Goal: Task Accomplishment & Management: Use online tool/utility

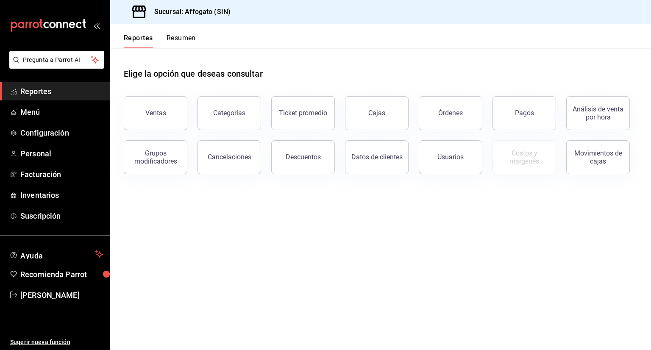
click at [46, 92] on span "Reportes" at bounding box center [61, 91] width 83 height 11
click at [183, 37] on button "Resumen" at bounding box center [181, 41] width 29 height 14
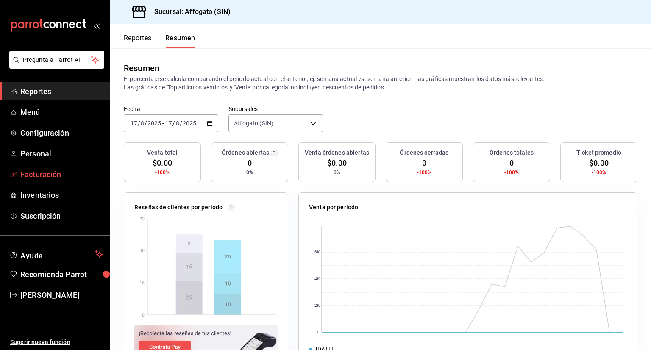
click at [59, 175] on span "Facturación" at bounding box center [61, 174] width 83 height 11
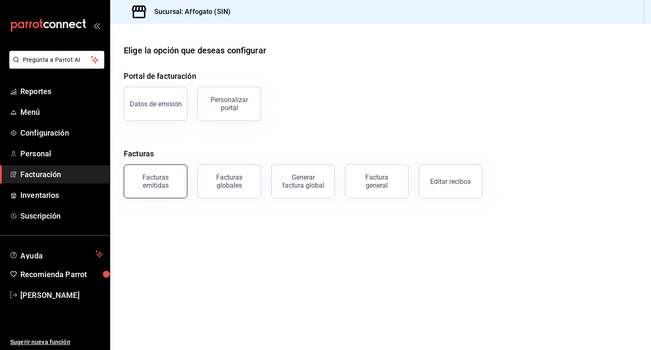
click at [158, 184] on div "Facturas emitidas" at bounding box center [155, 181] width 53 height 16
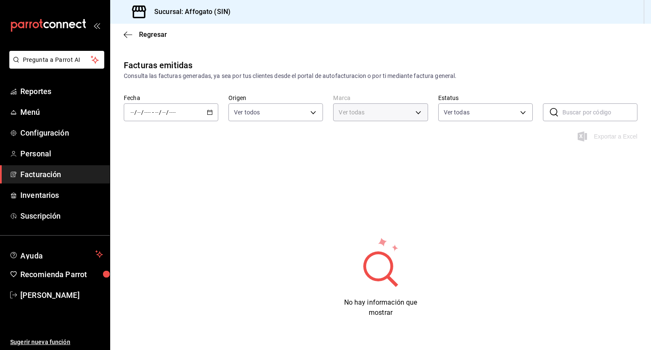
type input "bbc168be-d95f-4a83-8cf4-7438ee6b39ac"
click at [211, 110] on icon "button" at bounding box center [210, 112] width 6 height 6
click at [140, 195] on span "Mes actual" at bounding box center [164, 195] width 66 height 9
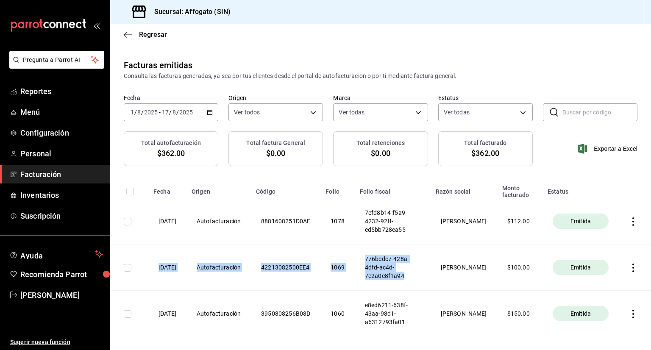
drag, startPoint x: 559, startPoint y: 229, endPoint x: 434, endPoint y: 275, distance: 132.7
click at [434, 275] on tbody "[DATE] Autofacturación 8881608251D0AE 1078 7efd8b14-f5a9-4232-92ff-ed5bb728ea55…" at bounding box center [380, 267] width 541 height 138
click at [629, 219] on icon "button" at bounding box center [633, 221] width 8 height 8
click at [597, 194] on li "Descargar PDF" at bounding box center [593, 201] width 75 height 22
click at [59, 89] on span "Reportes" at bounding box center [61, 91] width 83 height 11
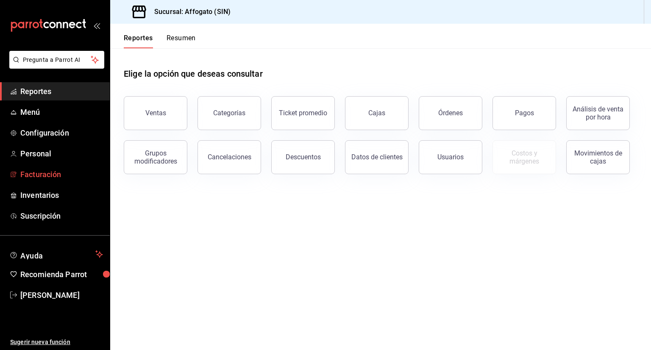
click at [58, 173] on span "Facturación" at bounding box center [61, 174] width 83 height 11
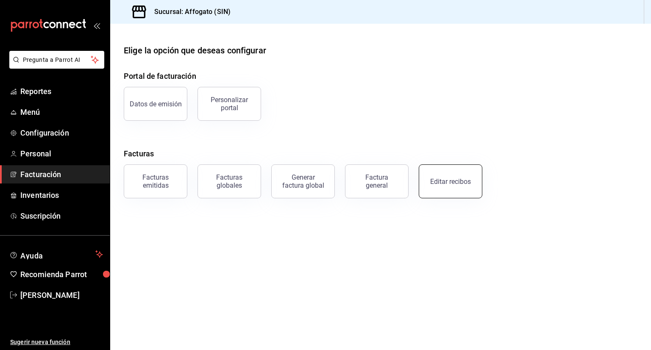
click at [450, 187] on button "Editar recibos" at bounding box center [451, 181] width 64 height 34
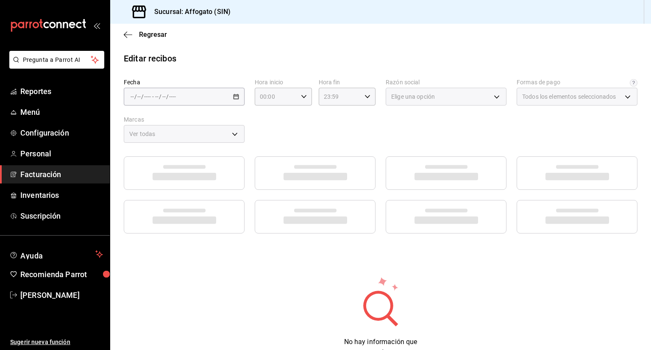
type input "1db67f47-450b-4ae6-8e35-7ef6388c7fc5"
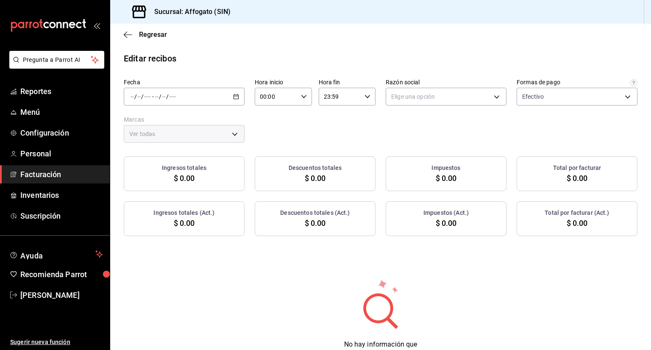
click at [233, 97] on icon "button" at bounding box center [236, 97] width 6 height 6
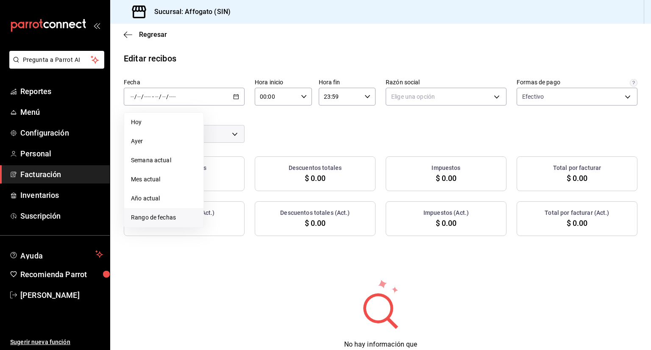
click at [169, 217] on span "Rango de fechas" at bounding box center [164, 217] width 66 height 9
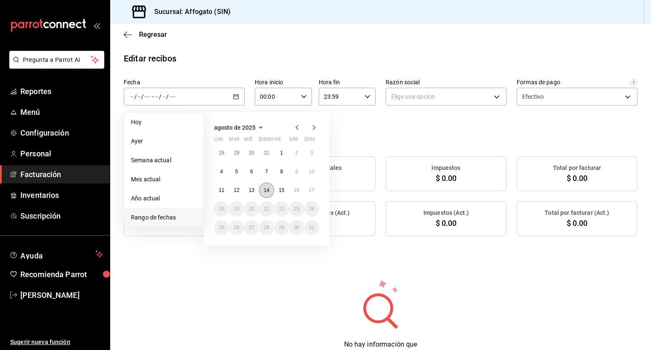
click at [267, 193] on button "14" at bounding box center [266, 190] width 15 height 15
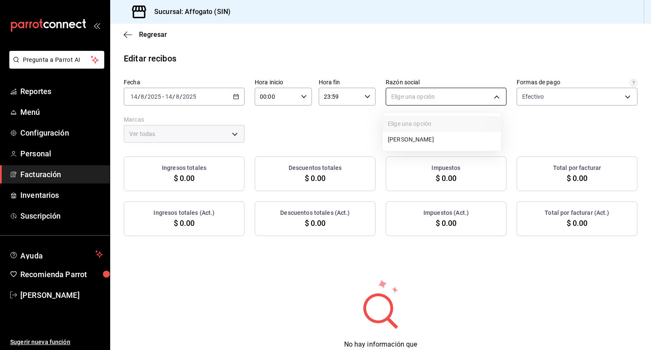
click at [498, 95] on body "Pregunta a Parrot AI Reportes Menú Configuración Personal Facturación Inventari…" at bounding box center [325, 175] width 651 height 350
click at [445, 136] on li "[PERSON_NAME]" at bounding box center [442, 140] width 118 height 16
type input "75c015e8-5138-4c17-886d-1abe1406d2d4"
type input "bbc168be-d95f-4a83-8cf4-7438ee6b39ac"
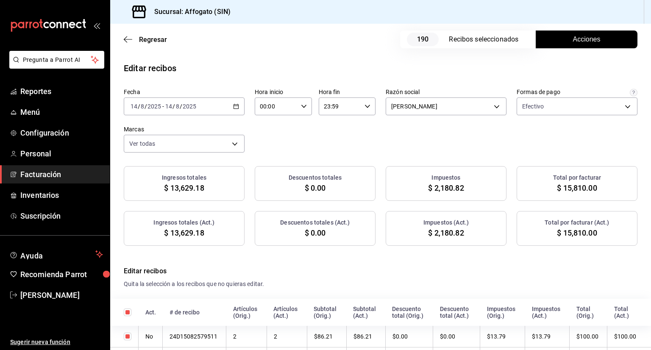
click at [573, 37] on span "Acciones" at bounding box center [587, 39] width 28 height 10
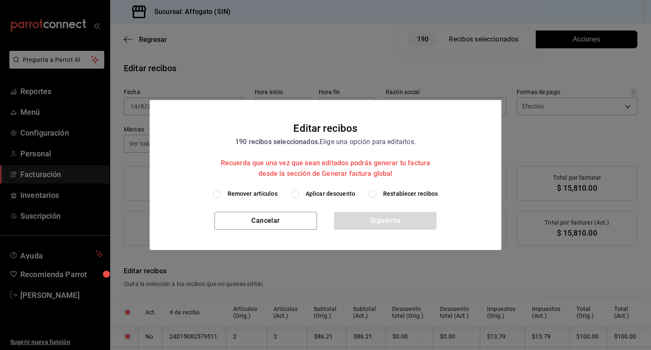
click at [217, 194] on input "Remover artículos" at bounding box center [217, 194] width 8 height 8
radio input "true"
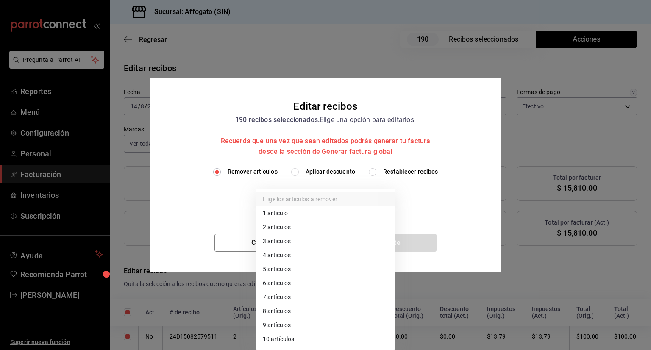
click at [383, 196] on body "Pregunta a Parrot AI Reportes Menú Configuración Personal Facturación Inventari…" at bounding box center [325, 175] width 651 height 350
click at [284, 209] on li "1 artículo" at bounding box center [325, 213] width 139 height 14
type input "1"
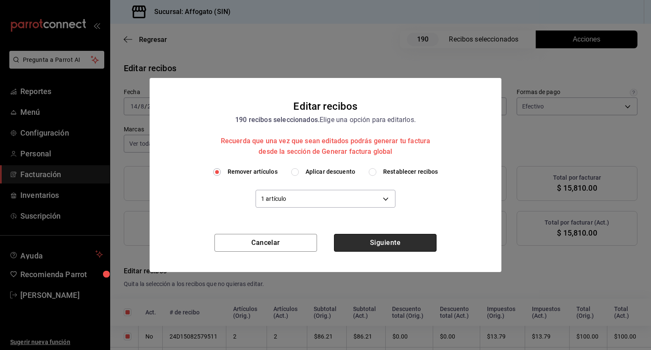
click at [380, 243] on button "Siguiente" at bounding box center [385, 243] width 103 height 18
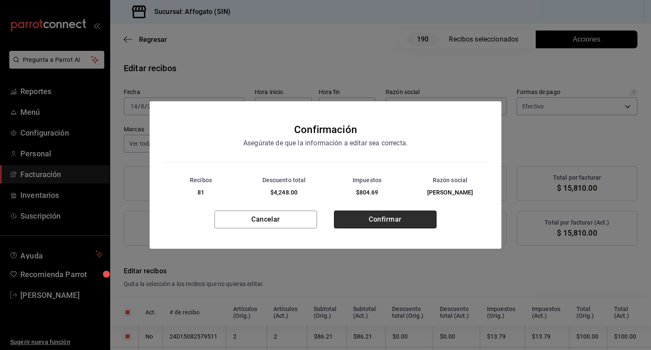
click at [397, 220] on button "Confirmar" at bounding box center [385, 220] width 103 height 18
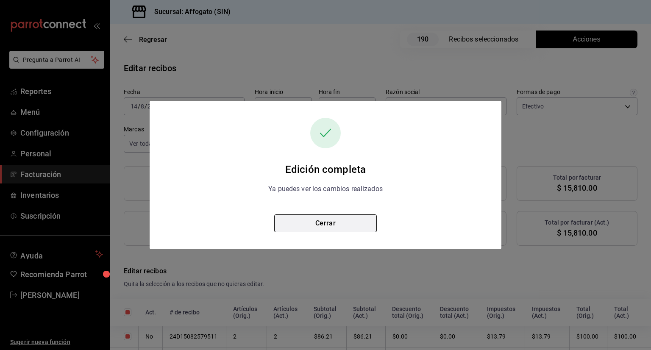
click at [349, 224] on button "Cerrar" at bounding box center [325, 223] width 103 height 18
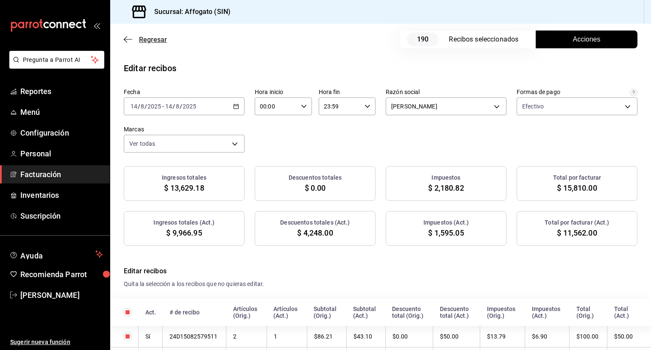
click at [127, 36] on icon "button" at bounding box center [128, 40] width 8 height 8
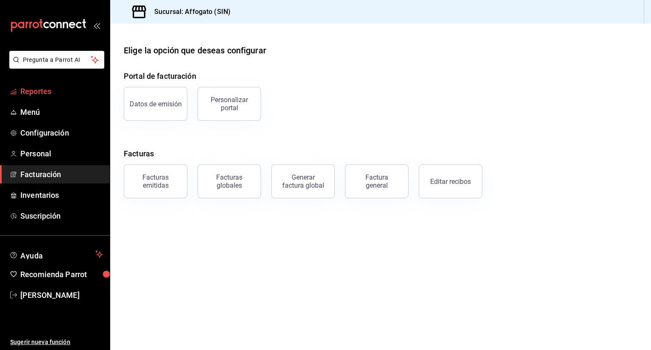
click at [50, 90] on span "Reportes" at bounding box center [61, 91] width 83 height 11
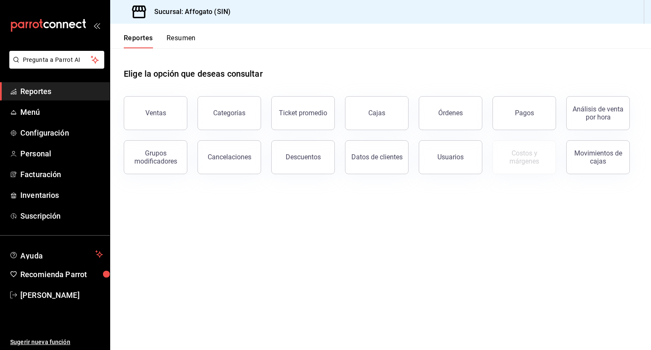
click at [187, 39] on button "Resumen" at bounding box center [181, 41] width 29 height 14
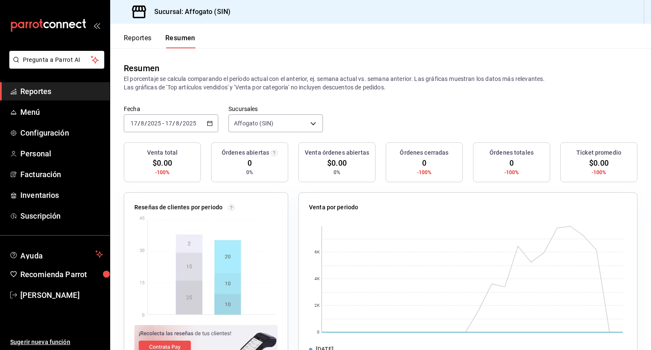
click at [209, 122] on icon "button" at bounding box center [210, 123] width 6 height 6
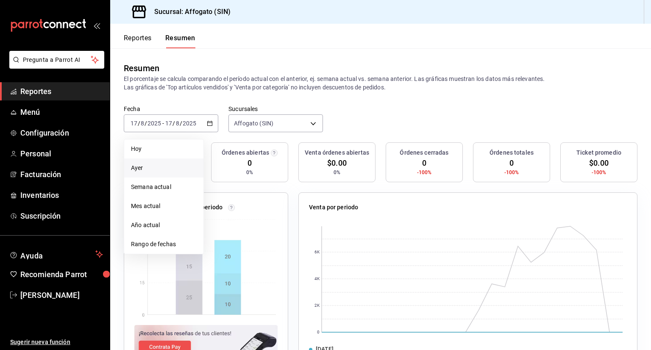
click at [150, 170] on span "Ayer" at bounding box center [164, 168] width 66 height 9
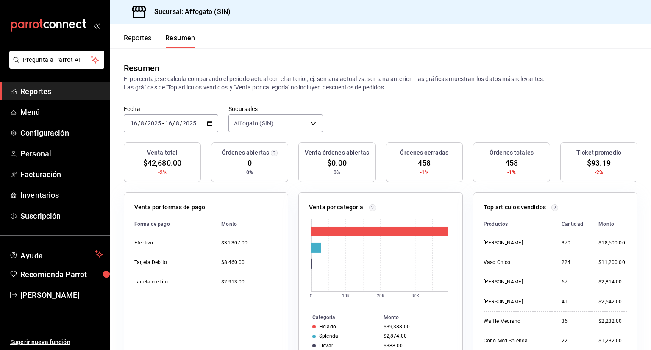
click at [47, 91] on span "Reportes" at bounding box center [61, 91] width 83 height 11
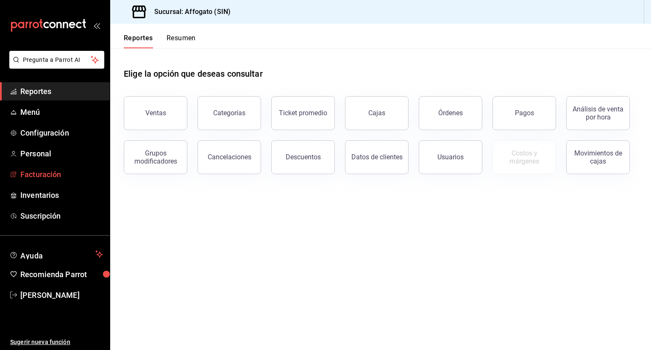
click at [62, 173] on span "Facturación" at bounding box center [61, 174] width 83 height 11
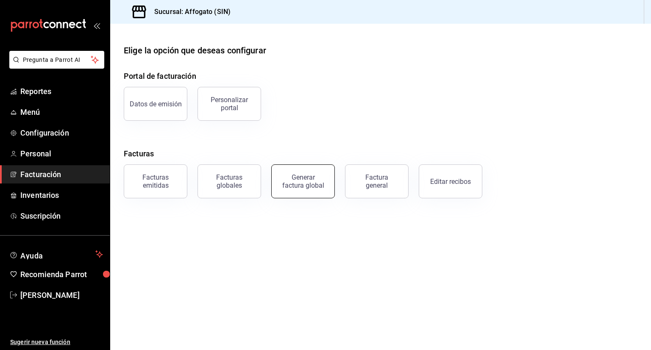
click at [302, 189] on div "Generar factura global" at bounding box center [303, 181] width 42 height 16
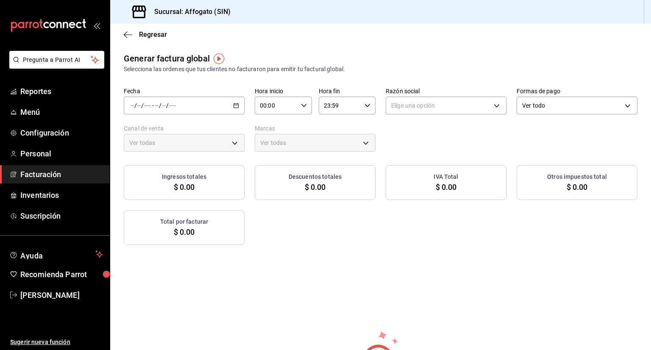
type input "PARROT,UBER_EATS,RAPPI,DIDI_FOOD,ONLINE"
click at [233, 107] on icon "button" at bounding box center [236, 106] width 6 height 6
click at [173, 131] on span "Rango de fechas" at bounding box center [164, 131] width 66 height 9
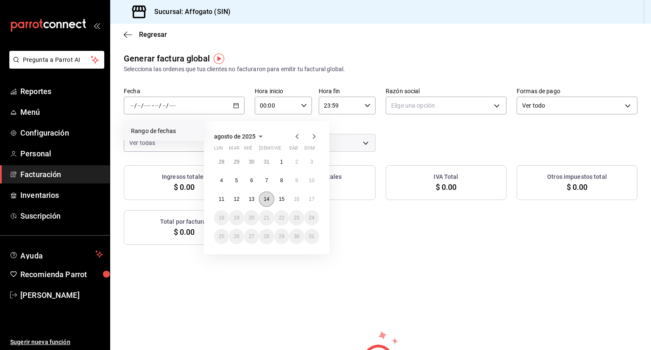
click at [267, 200] on abbr "14" at bounding box center [267, 199] width 6 height 6
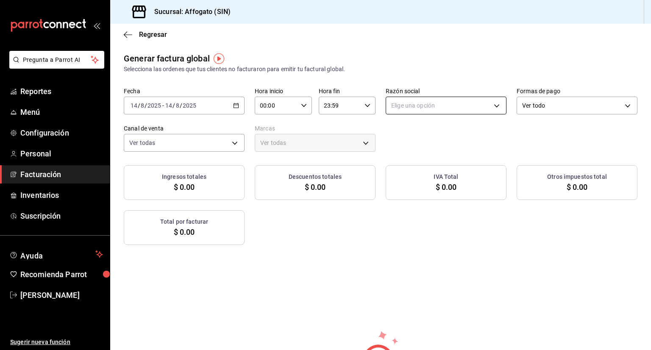
click at [485, 109] on body "Pregunta a Parrot AI Reportes Menú Configuración Personal Facturación Inventari…" at bounding box center [325, 175] width 651 height 350
click at [448, 150] on li "[PERSON_NAME]" at bounding box center [442, 149] width 118 height 16
type input "75c015e8-5138-4c17-886d-1abe1406d2d4"
type input "bbc168be-d95f-4a83-8cf4-7438ee6b39ac"
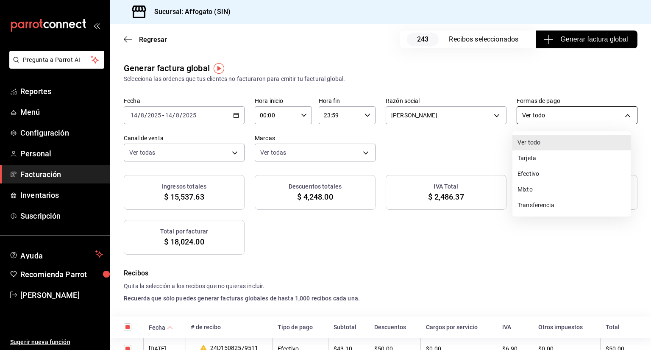
click at [624, 111] on body "Pregunta a Parrot AI Reportes Menú Configuración Personal Facturación Inventari…" at bounding box center [325, 175] width 651 height 350
click at [541, 172] on li "Efectivo" at bounding box center [571, 174] width 118 height 16
type input "CASH"
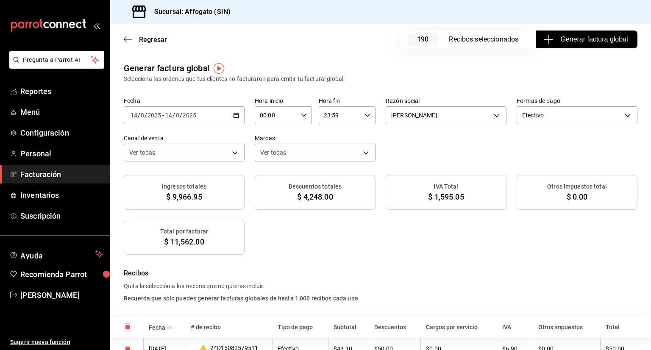
click at [589, 43] on span "Generar factura global" at bounding box center [586, 39] width 83 height 10
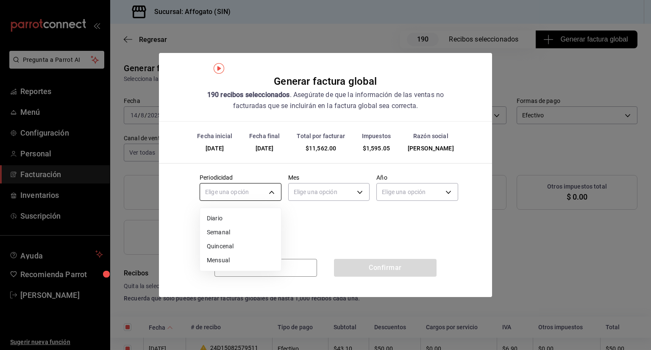
click at [273, 194] on body "Pregunta a Parrot AI Reportes Menú Configuración Personal Facturación Inventari…" at bounding box center [325, 175] width 651 height 350
click at [219, 217] on li "Diario" at bounding box center [240, 218] width 81 height 14
type input "DAILY"
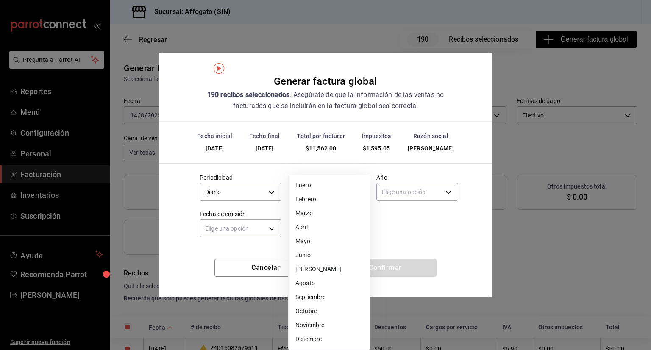
click at [361, 192] on body "Pregunta a Parrot AI Reportes Menú Configuración Personal Facturación Inventari…" at bounding box center [325, 175] width 651 height 350
click at [312, 285] on li "Agosto" at bounding box center [329, 283] width 81 height 14
type input "8"
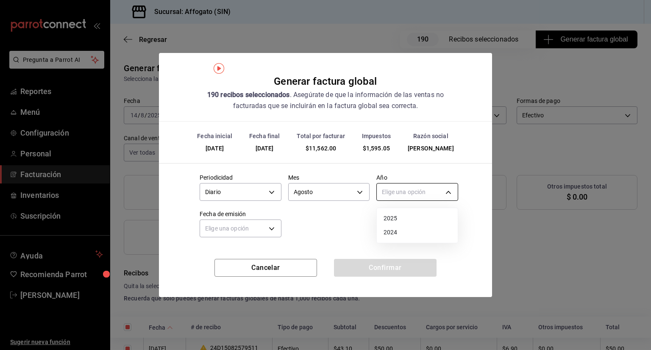
click at [453, 189] on body "Pregunta a Parrot AI Reportes Menú Configuración Personal Facturación Inventari…" at bounding box center [325, 175] width 651 height 350
click at [396, 217] on li "2025" at bounding box center [417, 218] width 81 height 14
type input "2025"
click at [269, 224] on body "Pregunta a Parrot AI Reportes Menú Configuración Personal Facturación Inventari…" at bounding box center [325, 175] width 651 height 350
click at [215, 267] on li "Ayer" at bounding box center [240, 269] width 81 height 14
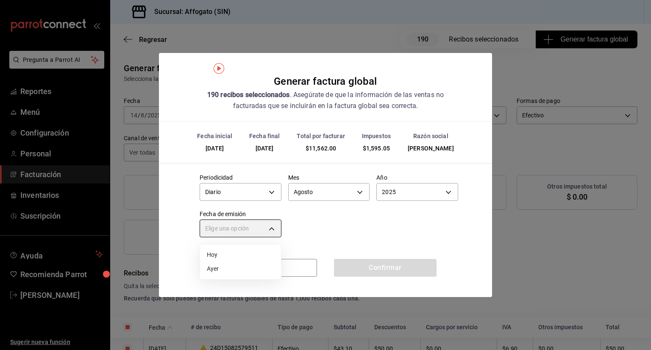
type input "[DATE]"
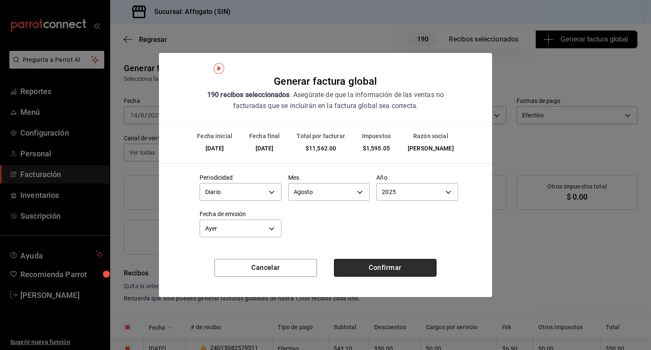
click at [366, 267] on button "Confirmar" at bounding box center [385, 268] width 103 height 18
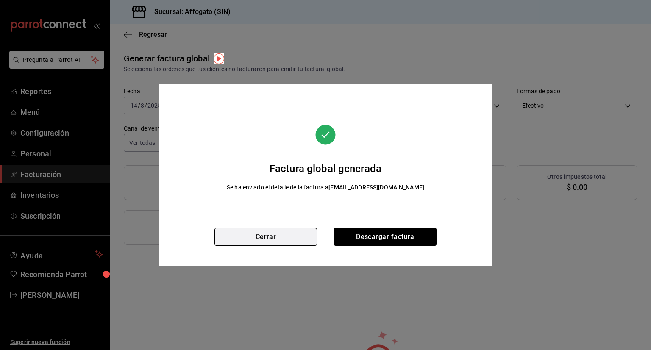
click at [288, 238] on button "Cerrar" at bounding box center [265, 237] width 103 height 18
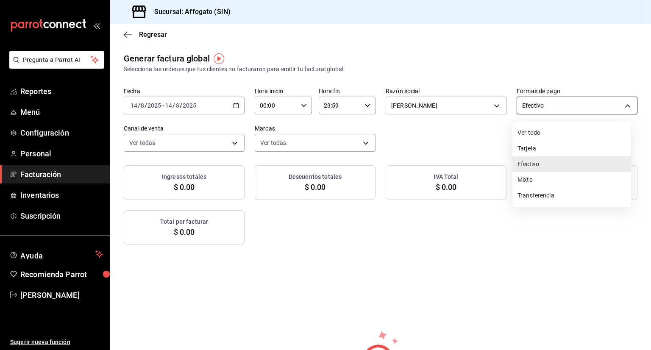
click at [619, 106] on body "Pregunta a Parrot AI Reportes Menú Configuración Personal Facturación Inventari…" at bounding box center [325, 175] width 651 height 350
click at [547, 150] on li "Tarjeta" at bounding box center [571, 149] width 118 height 16
type input "CARD"
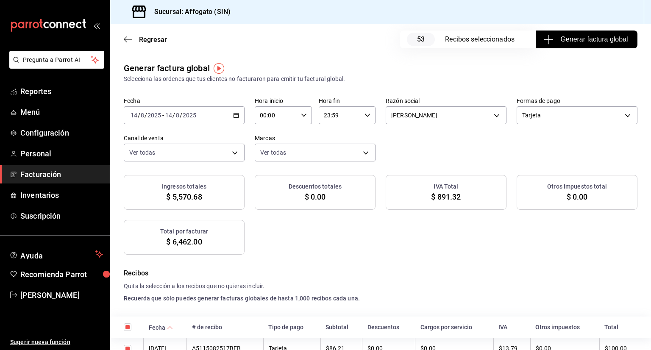
click at [574, 35] on span "Generar factura global" at bounding box center [586, 39] width 83 height 10
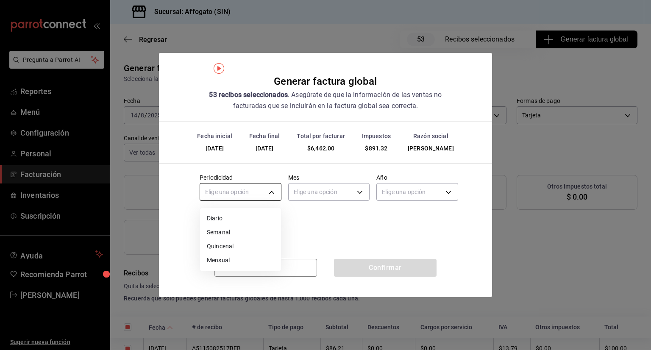
click at [267, 191] on body "Pregunta a Parrot AI Reportes Menú Configuración Personal Facturación Inventari…" at bounding box center [325, 175] width 651 height 350
click at [215, 217] on li "Diario" at bounding box center [240, 218] width 81 height 14
type input "DAILY"
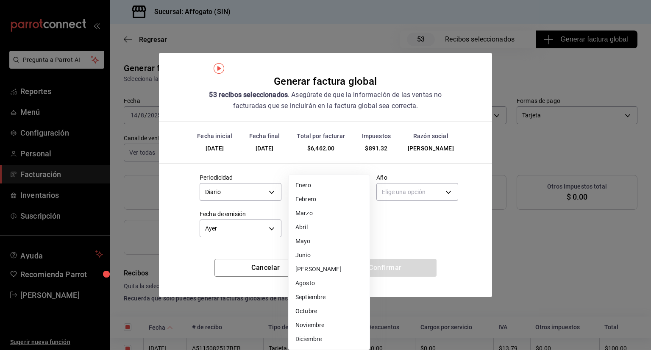
click at [359, 190] on body "Pregunta a Parrot AI Reportes Menú Configuración Personal Facturación Inventari…" at bounding box center [325, 175] width 651 height 350
click at [312, 284] on li "Agosto" at bounding box center [329, 283] width 81 height 14
type input "8"
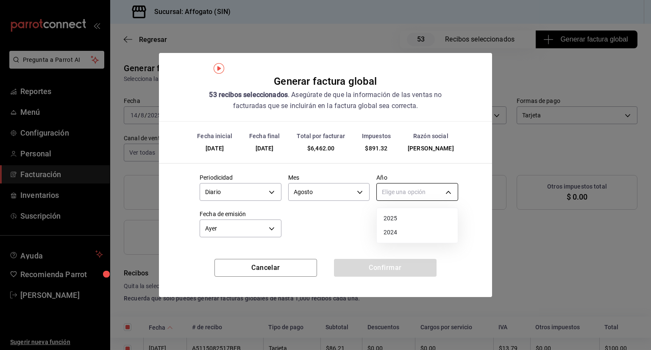
click at [449, 191] on body "Pregunta a Parrot AI Reportes Menú Configuración Personal Facturación Inventari…" at bounding box center [325, 175] width 651 height 350
click at [400, 214] on li "2025" at bounding box center [417, 218] width 81 height 14
type input "2025"
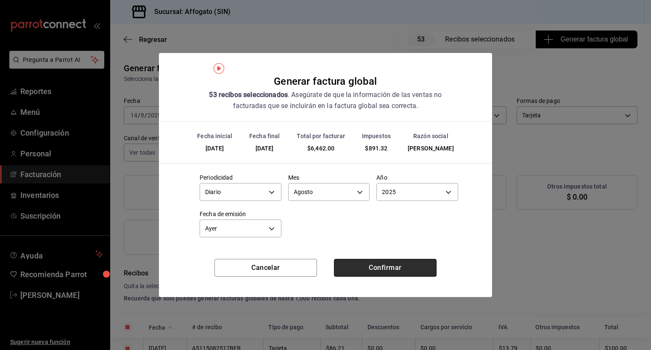
click at [385, 266] on button "Confirmar" at bounding box center [385, 268] width 103 height 18
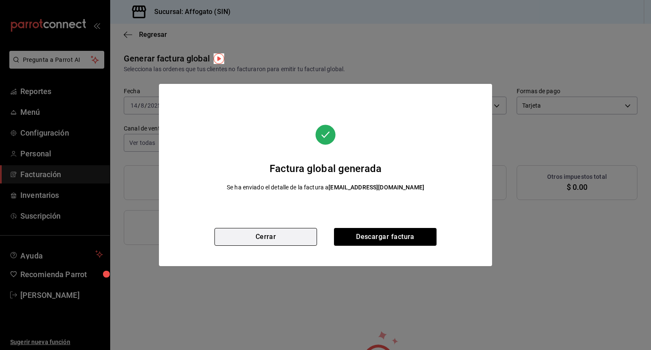
click at [295, 234] on button "Cerrar" at bounding box center [265, 237] width 103 height 18
